Goal: Navigation & Orientation: Find specific page/section

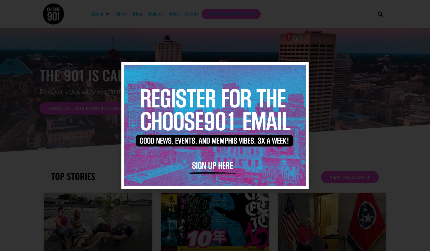
click at [299, 70] on icon "Close" at bounding box center [300, 70] width 4 height 4
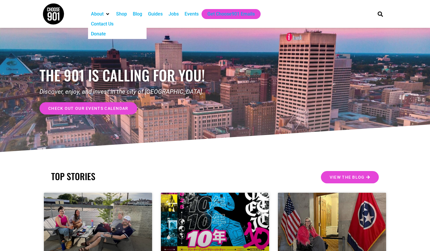
click at [106, 12] on div "About" at bounding box center [107, 13] width 5 height 5
click at [176, 16] on div "Jobs" at bounding box center [173, 14] width 10 height 7
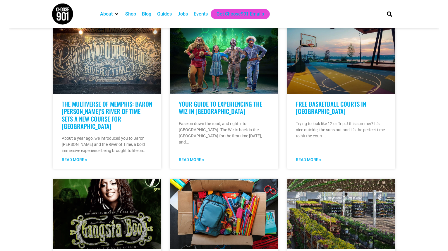
scroll to position [329, 0]
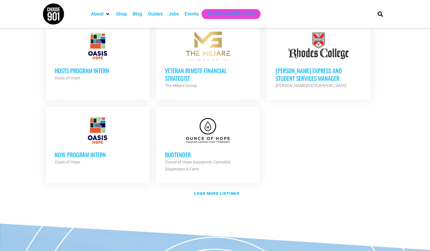
scroll to position [657, 0]
click at [216, 191] on strong "Load more listings" at bounding box center [216, 193] width 45 height 4
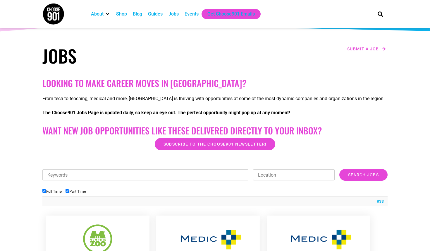
scroll to position [0, 0]
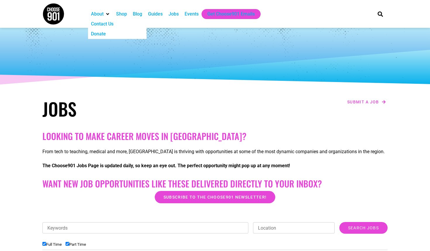
click at [100, 8] on div "About Contact Us Donate Shop Blog Guides Jobs Events Get Choose901 Emails" at bounding box center [227, 14] width 285 height 28
click at [125, 13] on div "Shop" at bounding box center [121, 14] width 11 height 7
